Goal: Find specific page/section: Find specific page/section

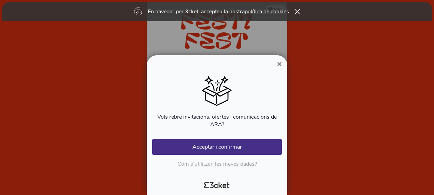
click at [298, 12] on icon at bounding box center [297, 11] width 5 height 5
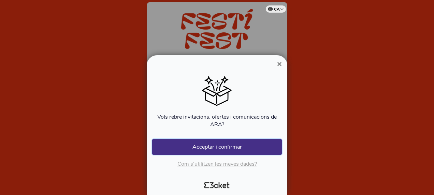
click at [250, 145] on button "Acceptar i confirmar" at bounding box center [217, 147] width 130 height 16
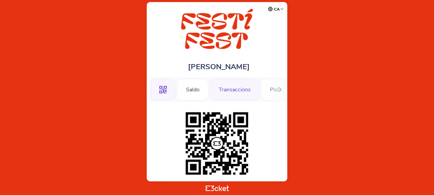
click at [229, 91] on div "Transaccions" at bounding box center [235, 90] width 50 height 22
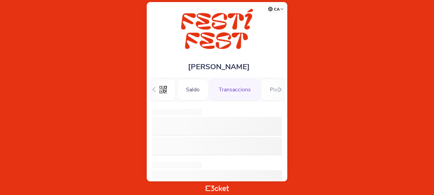
scroll to position [0, 17]
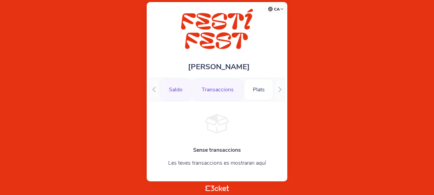
click at [177, 91] on div "Saldo" at bounding box center [175, 90] width 31 height 22
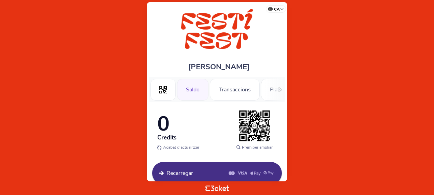
click at [269, 86] on div ".st0{fill-rule:evenodd;clip-rule:evenodd;} Saldo Transaccions Plats Música Tall…" at bounding box center [217, 89] width 137 height 25
click at [281, 91] on icon at bounding box center [279, 89] width 5 height 5
click at [181, 90] on div "Música" at bounding box center [179, 90] width 35 height 22
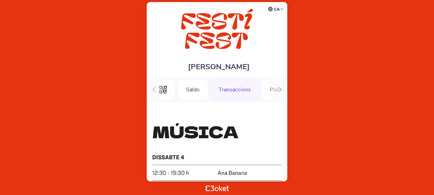
scroll to position [0, 58]
click at [153, 88] on icon at bounding box center [154, 89] width 5 height 5
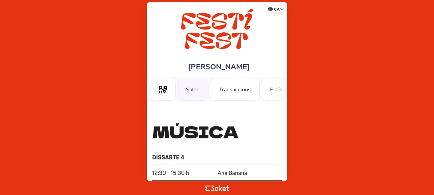
click at [196, 88] on div "Saldo" at bounding box center [192, 90] width 31 height 22
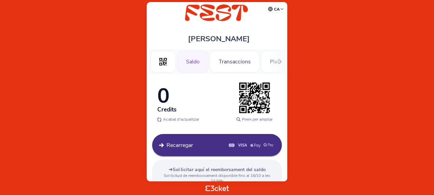
scroll to position [4, 0]
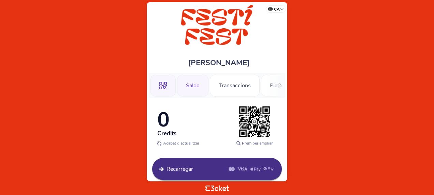
click at [168, 84] on div ".st0{fill-rule:evenodd;clip-rule:evenodd;}" at bounding box center [162, 86] width 25 height 22
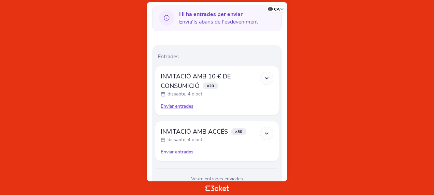
scroll to position [170, 0]
